Goal: Submit feedback/report problem: Submit feedback/report problem

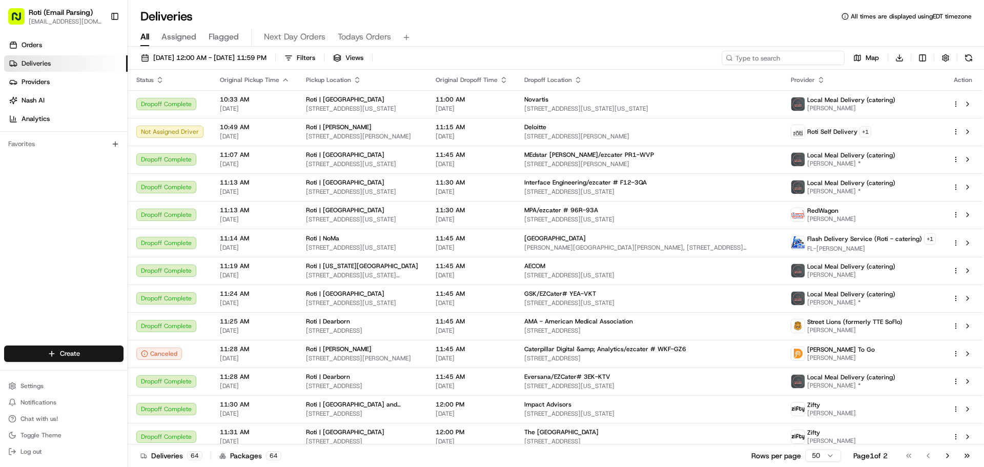
paste input "American Institute of Steel Construction"
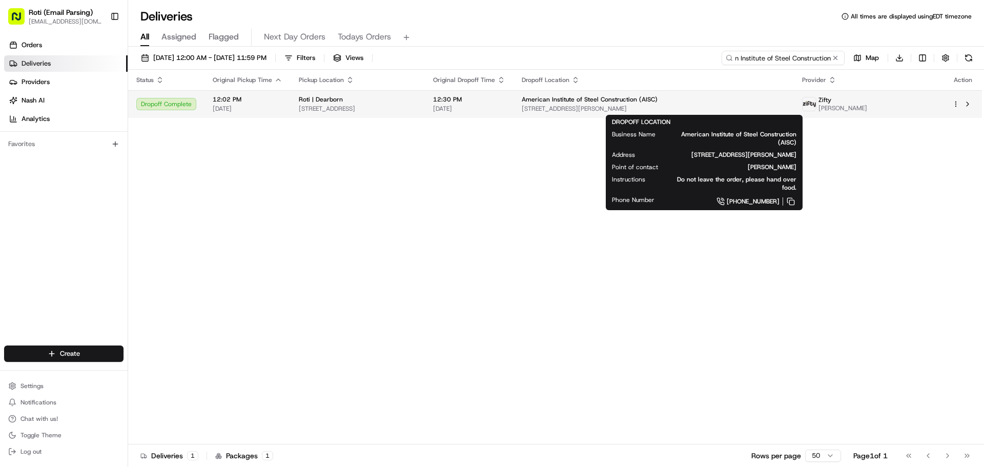
type input "American Institute of Steel Construction"
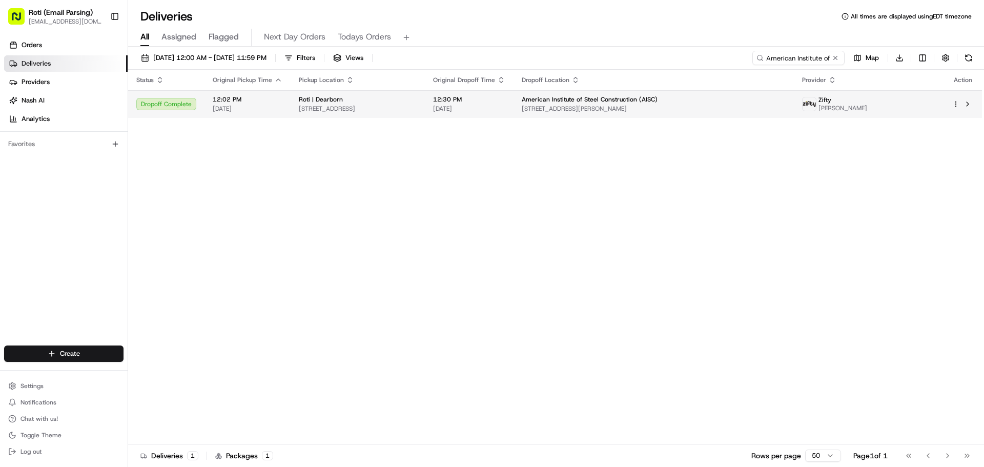
click at [816, 107] on img at bounding box center [808, 103] width 13 height 13
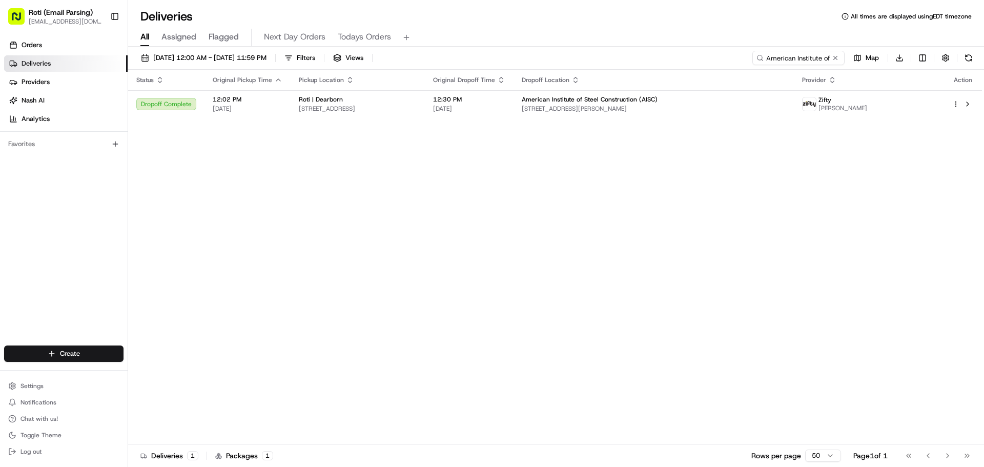
drag, startPoint x: 216, startPoint y: 321, endPoint x: 233, endPoint y: 174, distance: 148.0
click at [217, 318] on div "Status Original Pickup Time Pickup Location Original Dropoff Time Dropoff Locat…" at bounding box center [555, 257] width 854 height 375
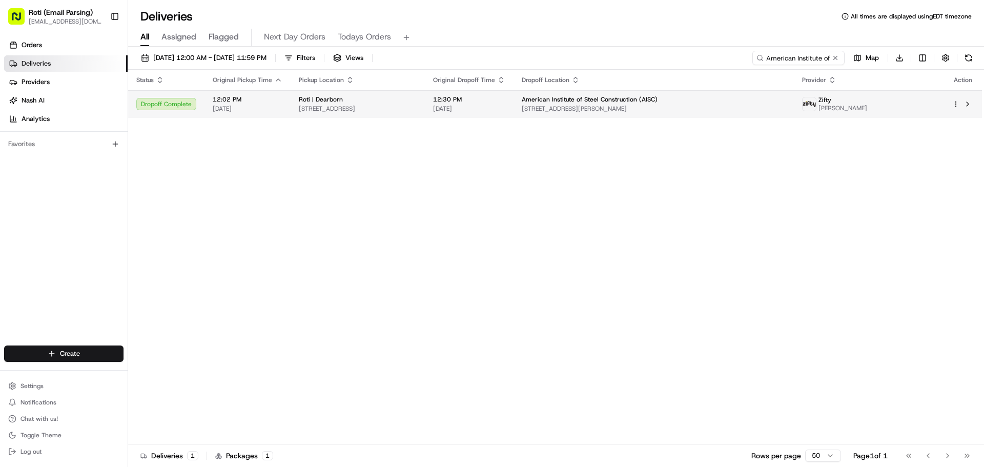
click at [583, 99] on td "American Institute of Steel Construction (AISC) [STREET_ADDRESS][PERSON_NAME]" at bounding box center [653, 104] width 280 height 28
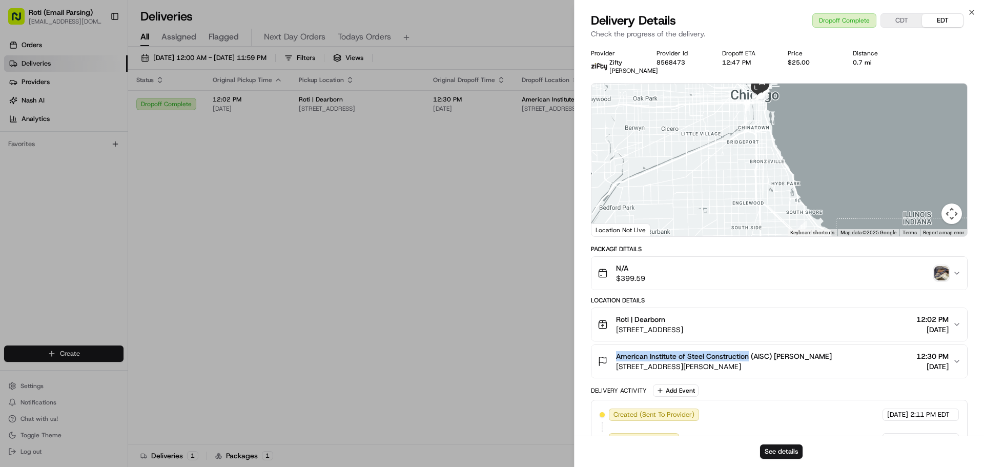
drag, startPoint x: 614, startPoint y: 364, endPoint x: 745, endPoint y: 366, distance: 131.2
click at [745, 366] on div "American Institute of Steel Construction (AISC) [PERSON_NAME] [STREET_ADDRESS][…" at bounding box center [714, 361] width 234 height 20
copy span "American Institute of Steel Construction"
drag, startPoint x: 653, startPoint y: 63, endPoint x: 701, endPoint y: 66, distance: 47.7
click at [701, 66] on div "Provider Zifty [PERSON_NAME] Provider Id 8568473 Dropoff ETA 12:47 PM Price $25…" at bounding box center [779, 62] width 377 height 26
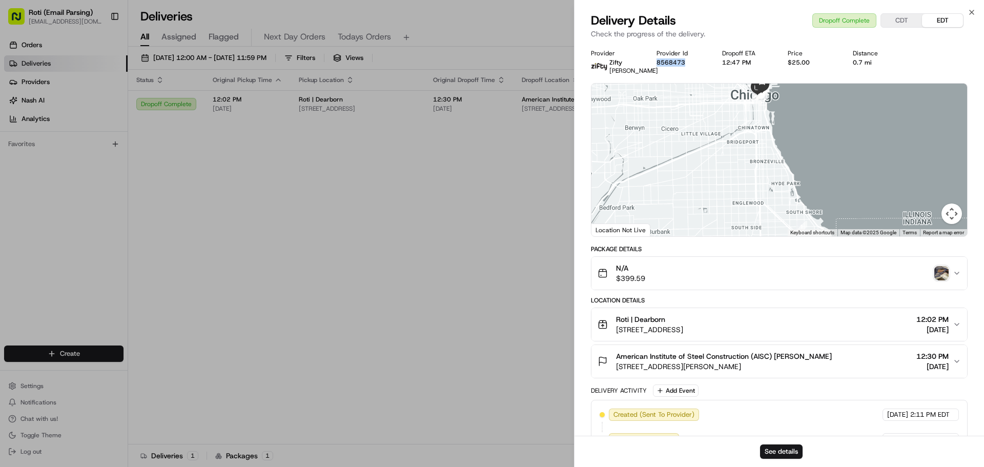
copy button "8568473"
drag, startPoint x: 172, startPoint y: 370, endPoint x: 175, endPoint y: 334, distance: 36.5
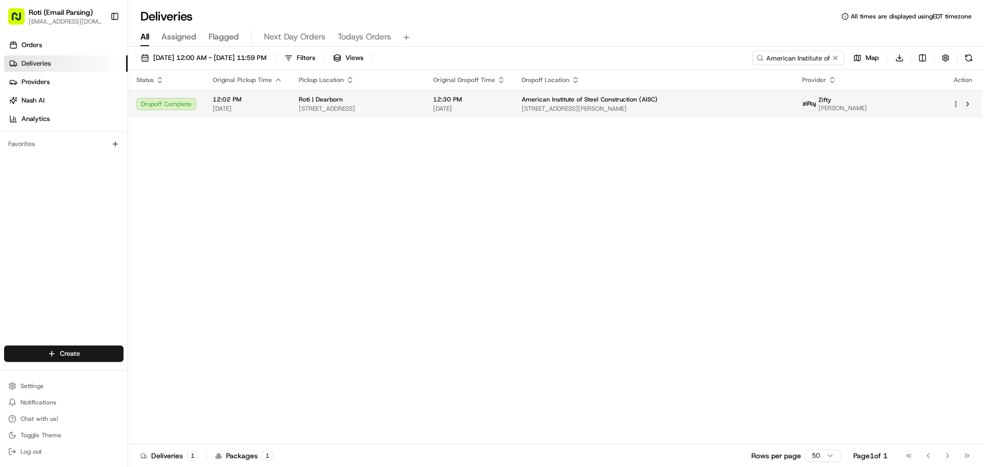
click at [955, 101] on html "Roti (Email Parsing) [EMAIL_ADDRESS][DOMAIN_NAME] Toggle Sidebar Orders Deliver…" at bounding box center [492, 233] width 984 height 467
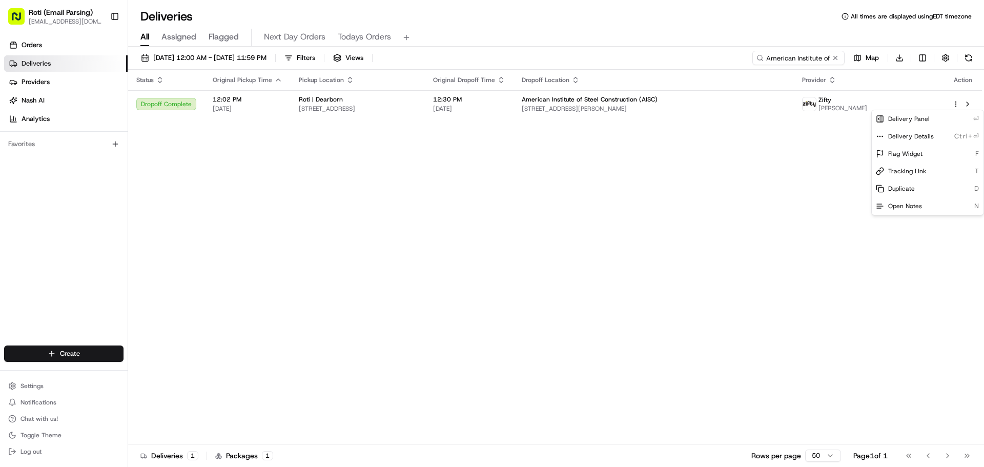
click at [854, 110] on html "Roti (Email Parsing) [EMAIL_ADDRESS][DOMAIN_NAME] Toggle Sidebar Orders Deliver…" at bounding box center [492, 233] width 984 height 467
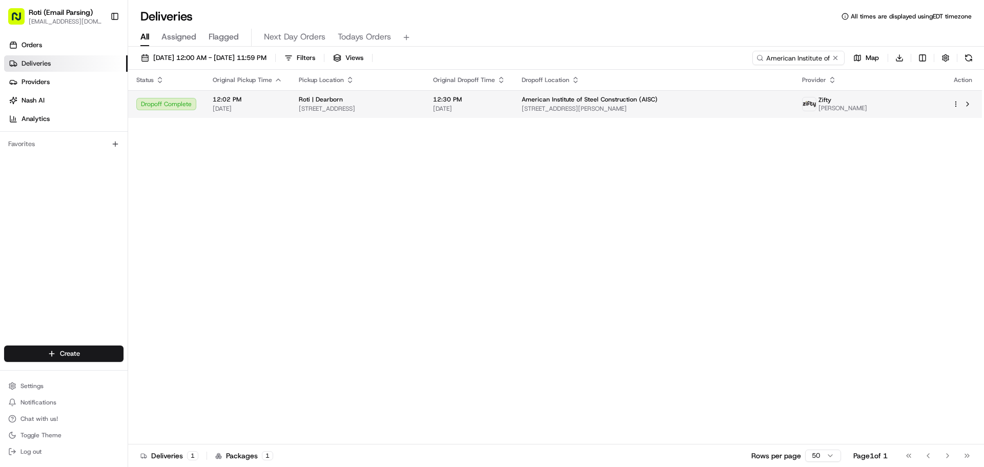
click at [854, 106] on span "[PERSON_NAME]" at bounding box center [842, 108] width 49 height 8
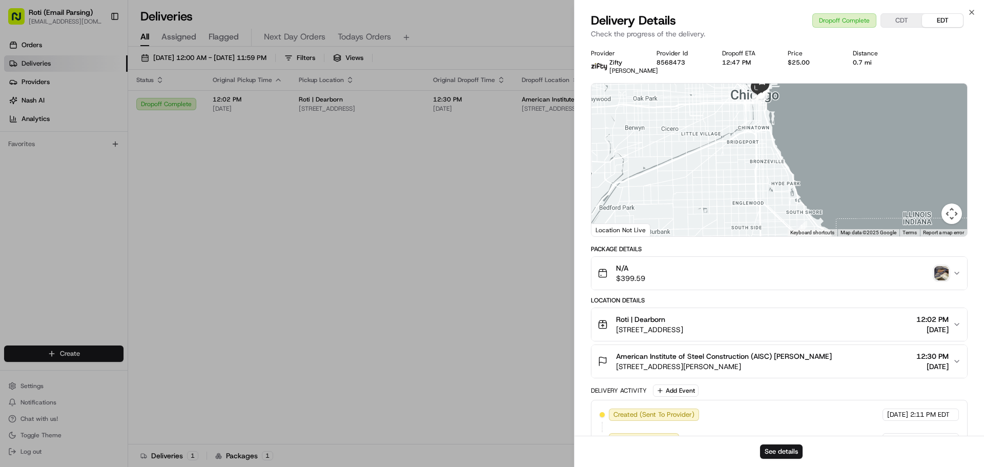
click at [939, 280] on img "button" at bounding box center [941, 273] width 14 height 14
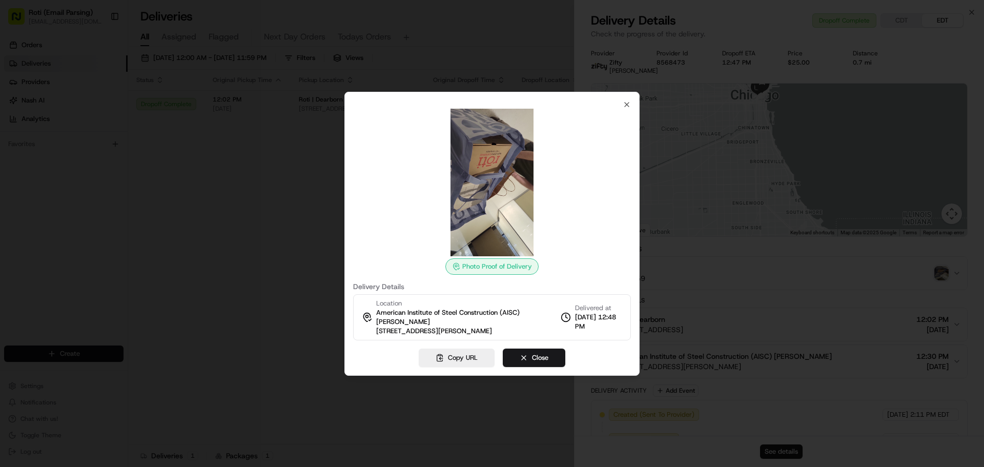
click at [621, 108] on div "Photo Proof of Delivery Delivery Details Location American Institute of Steel C…" at bounding box center [492, 220] width 278 height 240
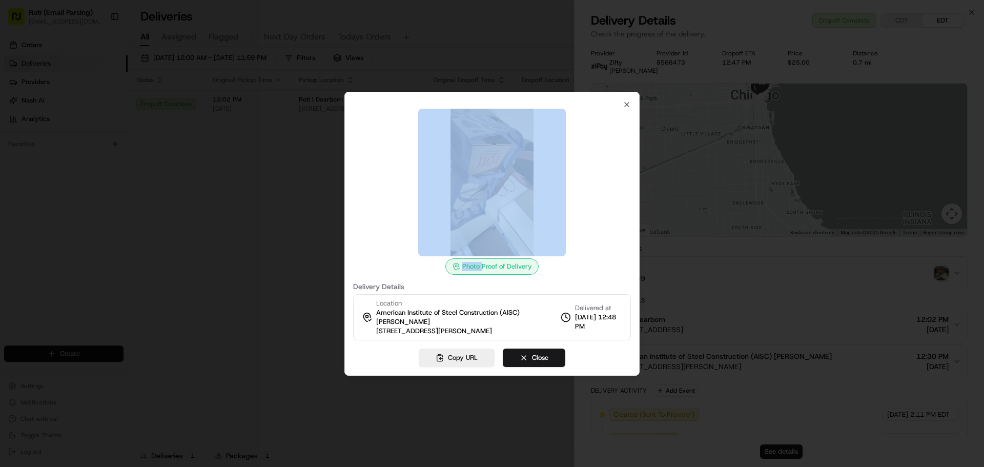
click at [622, 107] on div "Photo Proof of Delivery Delivery Details Location American Institute of Steel C…" at bounding box center [492, 220] width 278 height 240
click at [624, 106] on icon "button" at bounding box center [627, 104] width 8 height 8
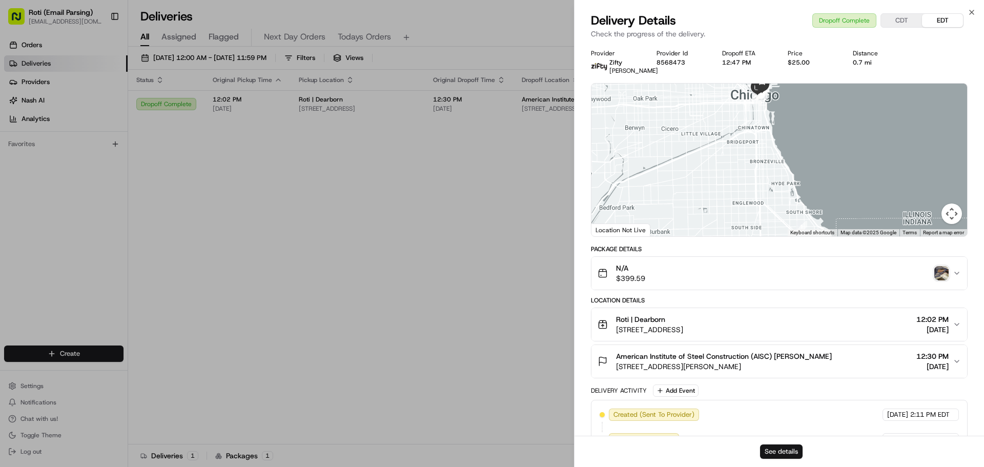
click at [772, 446] on button "See details" at bounding box center [781, 451] width 43 height 14
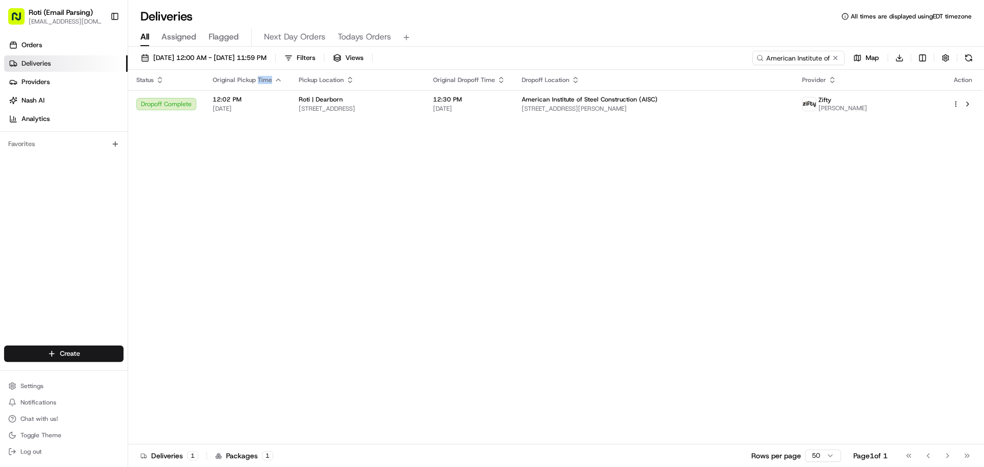
click at [257, 77] on span "Original Pickup Time" at bounding box center [242, 80] width 59 height 8
click at [260, 69] on div "[DATE] 12:00 AM - [DATE] 11:59 PM Filters Views American Institute of Steel Con…" at bounding box center [556, 60] width 856 height 19
click at [261, 64] on button "[DATE] 12:00 AM - [DATE] 11:59 PM" at bounding box center [203, 58] width 135 height 14
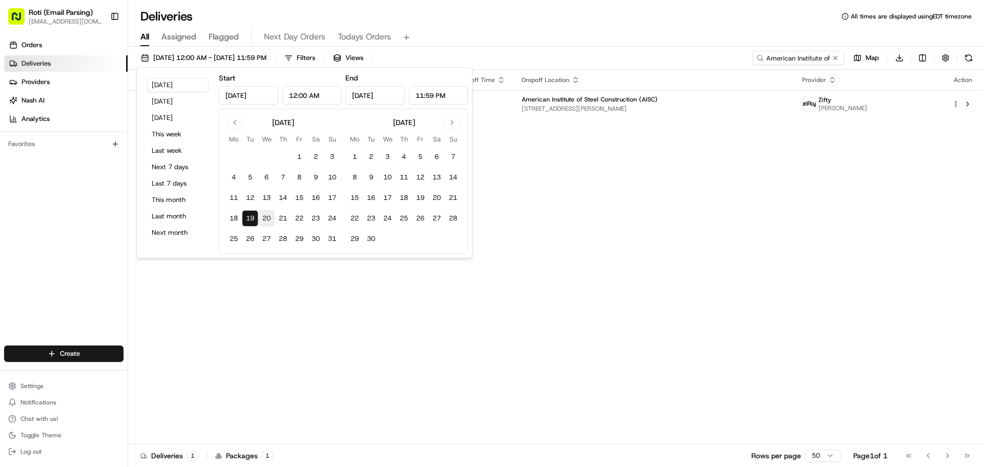
click at [269, 215] on button "20" at bounding box center [266, 218] width 16 height 16
type input "[DATE]"
click at [269, 215] on button "20" at bounding box center [266, 218] width 16 height 16
click at [832, 56] on button at bounding box center [835, 58] width 10 height 10
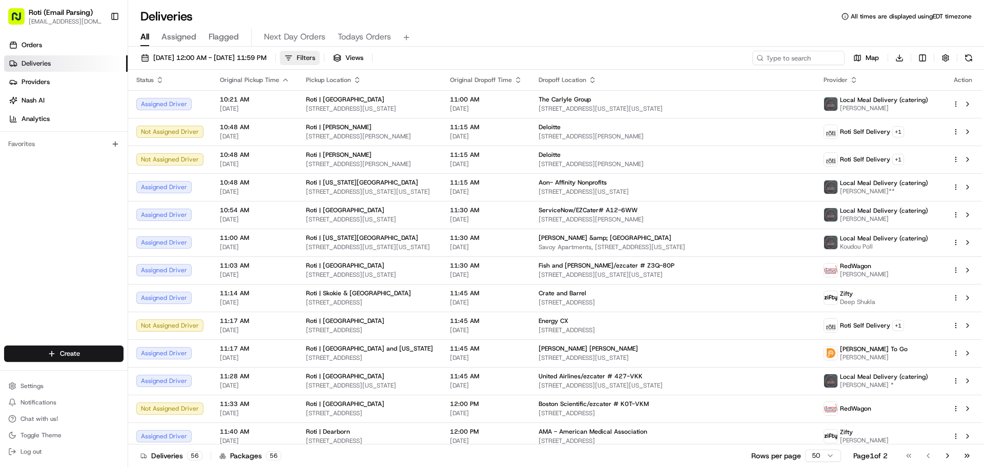
click at [320, 56] on button "Filters" at bounding box center [300, 58] width 40 height 14
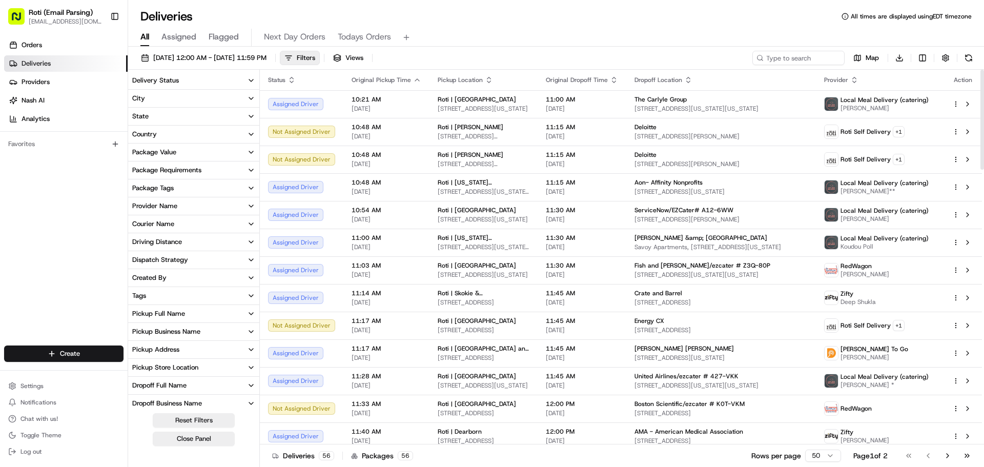
click at [217, 78] on button "Delivery Status" at bounding box center [193, 80] width 131 height 17
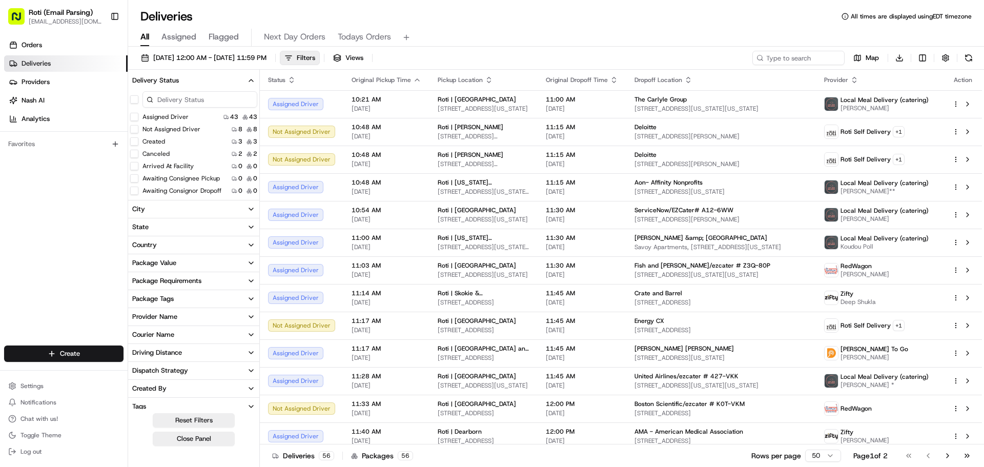
click at [135, 98] on button "button" at bounding box center [134, 99] width 8 height 8
click at [135, 154] on button "Canceled" at bounding box center [134, 155] width 8 height 8
click at [188, 440] on button "Close Panel" at bounding box center [194, 438] width 82 height 14
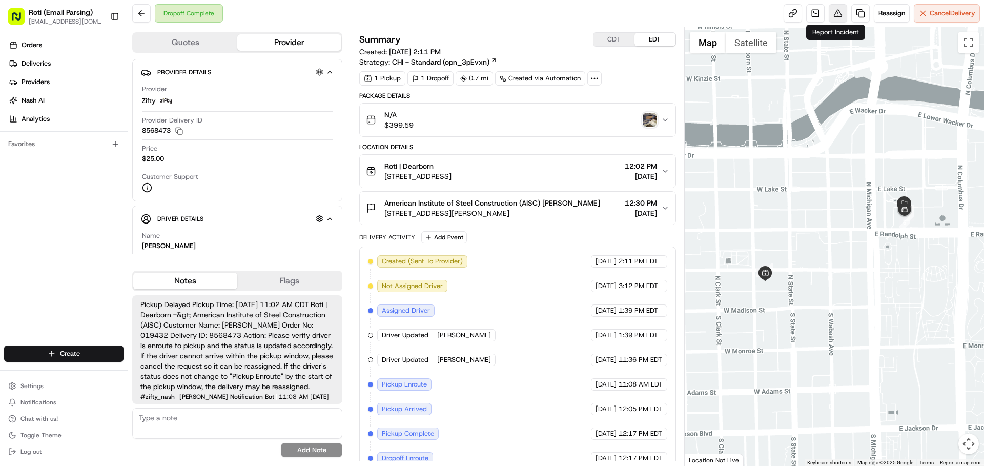
click at [828, 15] on button at bounding box center [837, 13] width 18 height 18
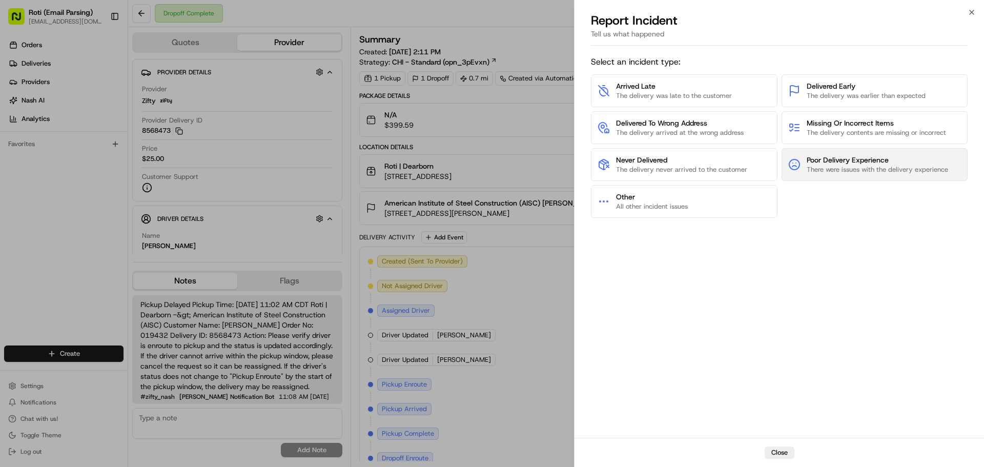
click at [816, 155] on span "Poor Delivery Experience" at bounding box center [876, 160] width 141 height 10
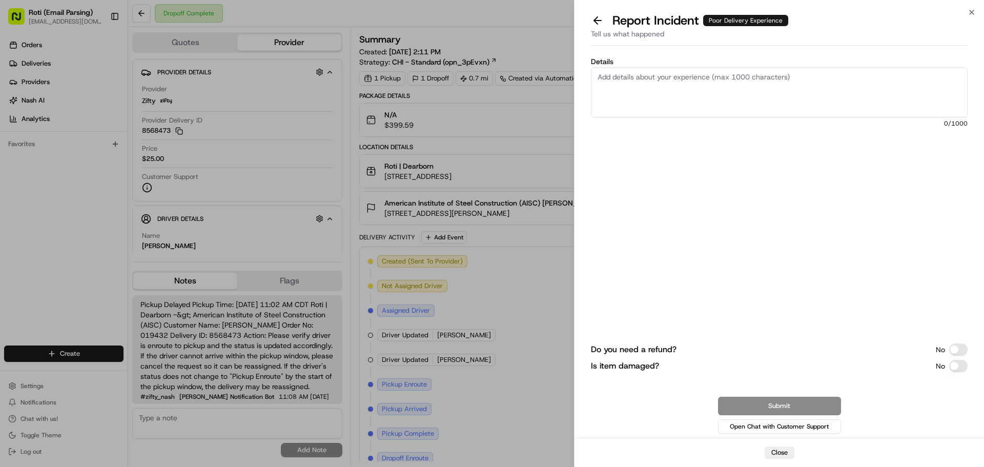
click at [656, 84] on textarea "Details" at bounding box center [779, 92] width 377 height 50
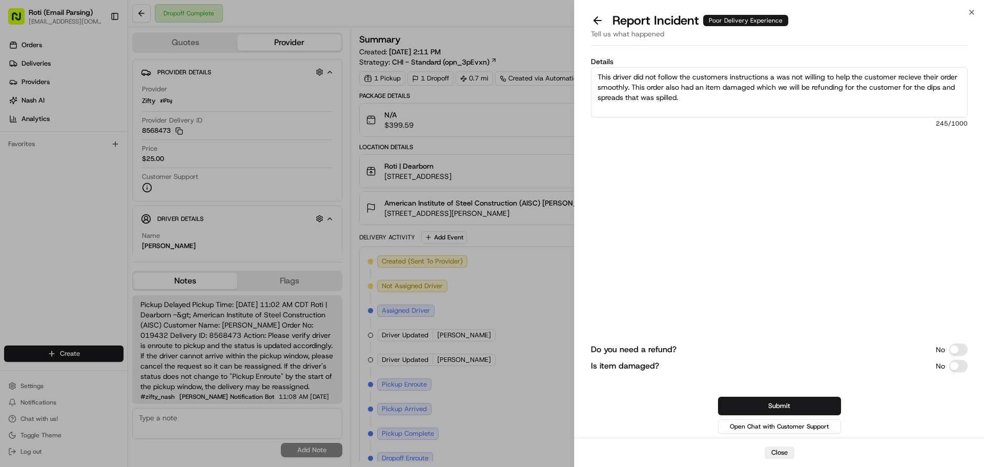
type textarea "This driver did not follow the customers instructions a was not willing to help…"
click at [952, 351] on button "Do you need a refund?" at bounding box center [958, 349] width 18 height 12
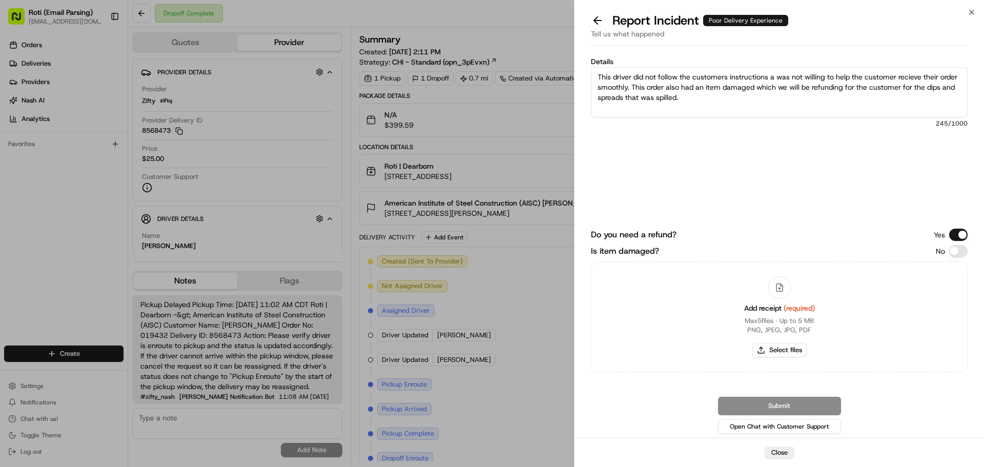
click at [958, 252] on button "Is item damaged?" at bounding box center [958, 251] width 18 height 12
click at [788, 347] on button "Select files" at bounding box center [779, 350] width 54 height 14
click at [786, 344] on button "Select files" at bounding box center [779, 350] width 54 height 14
type input "C:\fakepath\IMG_6450.jpeg"
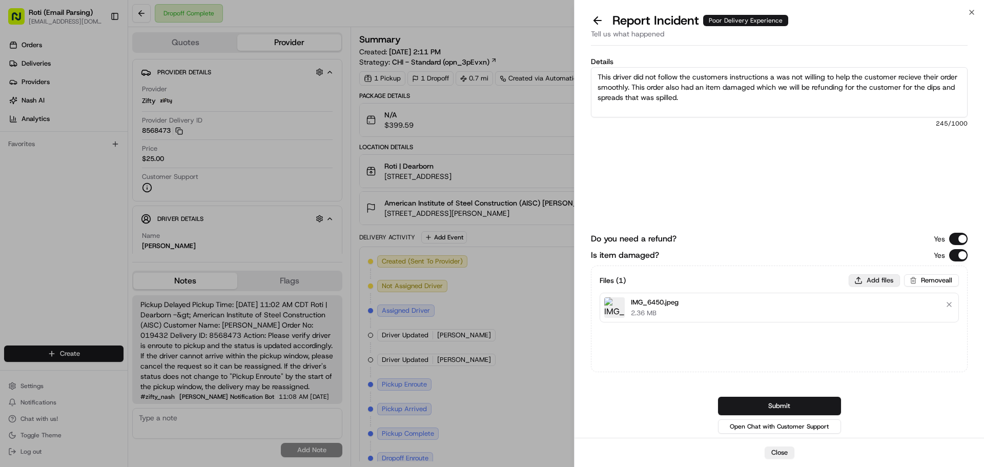
click at [864, 278] on button "Add files" at bounding box center [873, 280] width 51 height 12
type input "C:\fakepath\Grace mealey.png"
click at [860, 279] on button "Add files" at bounding box center [873, 280] width 51 height 12
click at [883, 278] on button "Add files" at bounding box center [873, 280] width 51 height 12
click at [881, 282] on button "Add files" at bounding box center [873, 280] width 51 height 12
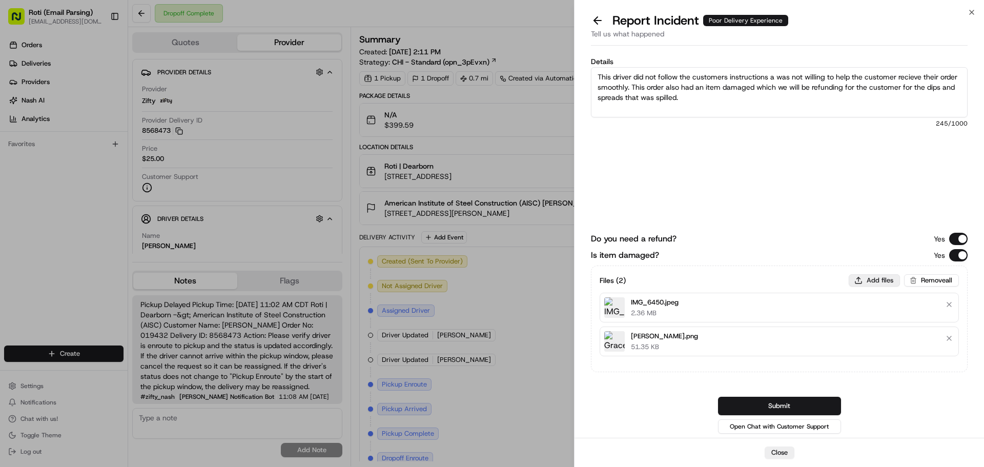
type input "C:\fakepath\Screenshot 2025-08-19 144921.png"
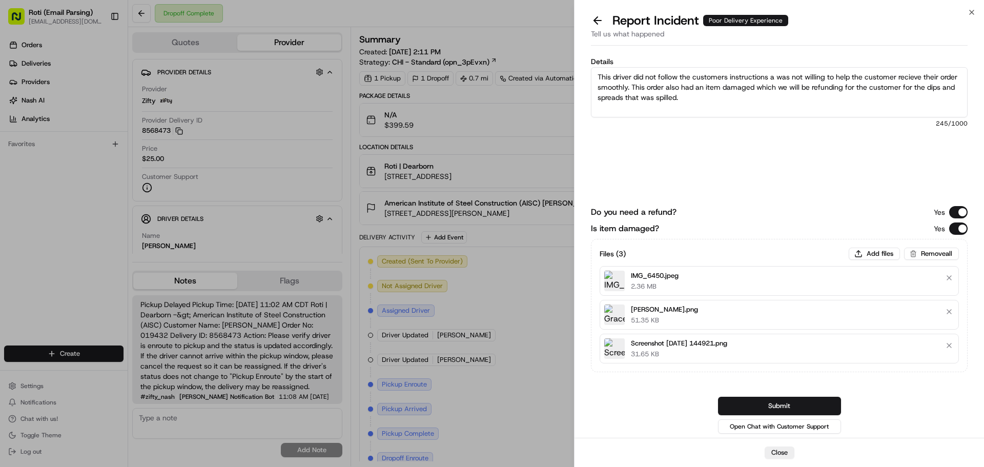
click at [856, 86] on textarea "This driver did not follow the customers instructions a was not willing to help…" at bounding box center [779, 92] width 377 height 50
click at [892, 88] on textarea "This driver did not follow the customers instructions a was not willing to help…" at bounding box center [779, 92] width 377 height 50
drag, startPoint x: 907, startPoint y: 87, endPoint x: 848, endPoint y: 87, distance: 58.4
click at [848, 87] on textarea "This driver did not follow the customers instructions a was not willing to help…" at bounding box center [779, 92] width 377 height 50
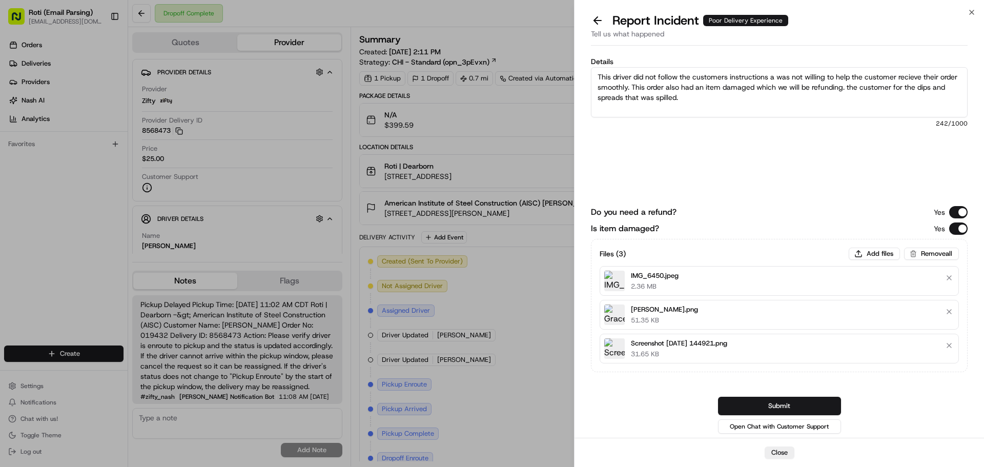
drag, startPoint x: 848, startPoint y: 87, endPoint x: 930, endPoint y: 103, distance: 83.7
click at [930, 103] on textarea "This driver did not follow the customers instructions a was not willing to help…" at bounding box center [779, 92] width 377 height 50
click at [773, 78] on textarea "This driver did not follow the customers instructions a was not willing to help…" at bounding box center [779, 92] width 377 height 50
type textarea "This driver did not follow the customers instructions and was not willing to he…"
click at [789, 405] on button "Submit" at bounding box center [779, 406] width 123 height 18
